Goal: Task Accomplishment & Management: Use online tool/utility

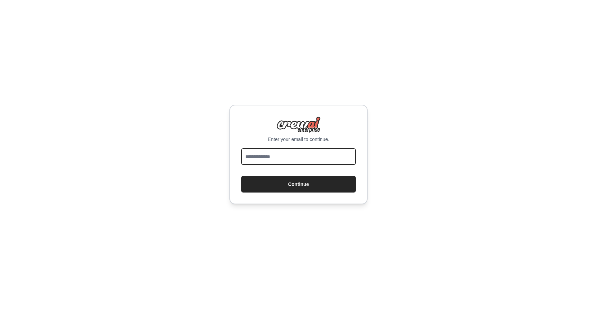
click at [259, 156] on input "email" at bounding box center [298, 156] width 115 height 17
type input "**********"
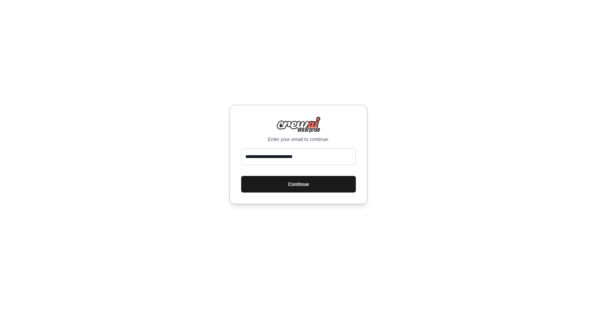
click at [288, 178] on button "Continue" at bounding box center [298, 184] width 115 height 17
click at [250, 181] on button "Continue" at bounding box center [298, 184] width 115 height 17
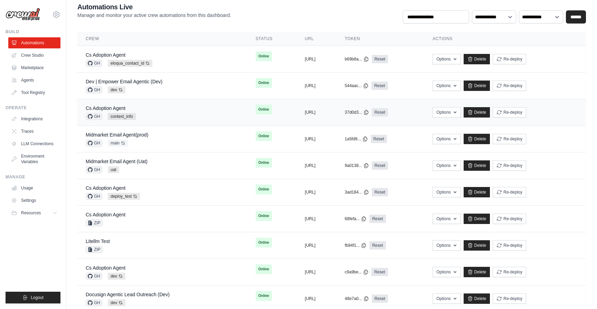
scroll to position [45, 0]
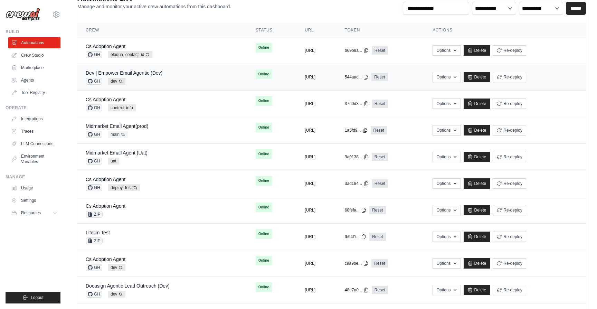
click at [187, 84] on div "Dev | Empower Email Agentic (Dev) GH dev Auto-deploy enabled" at bounding box center [162, 76] width 153 height 15
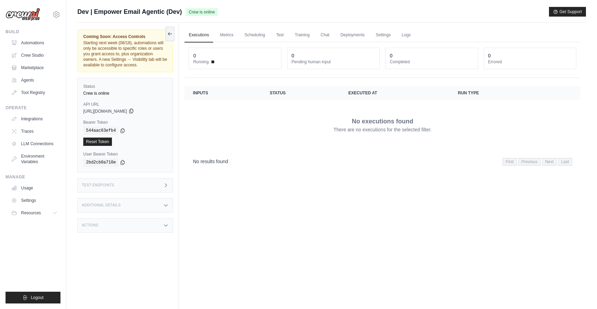
click at [133, 112] on icon at bounding box center [131, 111] width 4 height 4
click at [124, 162] on icon at bounding box center [123, 162] width 6 height 6
